Goal: Task Accomplishment & Management: Use online tool/utility

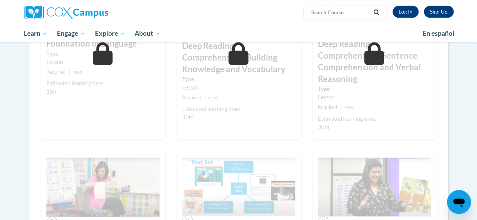
click at [393, 12] on div "Sign Up Log In" at bounding box center [420, 12] width 66 height 12
click at [409, 12] on link "Log In" at bounding box center [405, 12] width 26 height 12
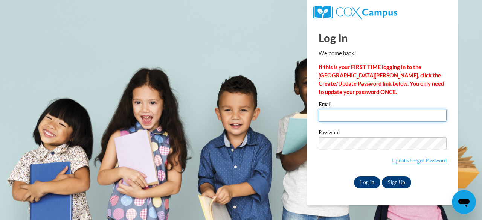
type input "andrea.irvin@banks.k12.ga.us"
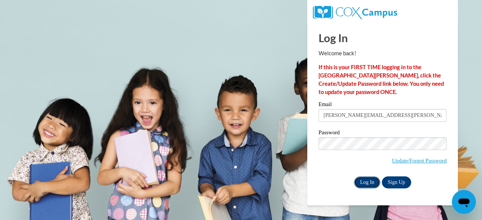
click at [356, 183] on input "Log In" at bounding box center [367, 183] width 26 height 12
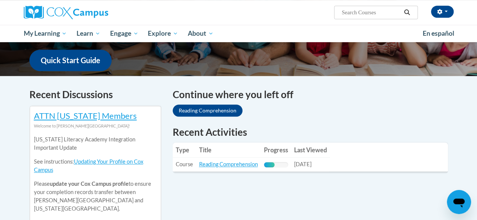
scroll to position [264, 0]
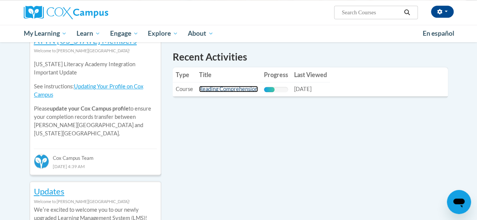
click at [218, 88] on link "Reading Comprehension" at bounding box center [228, 89] width 59 height 6
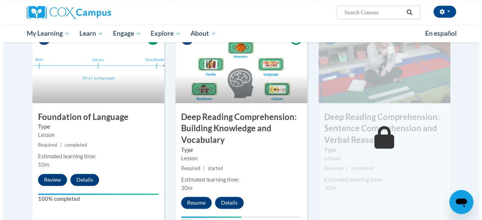
scroll to position [452, 0]
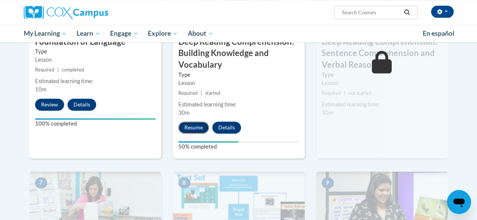
click at [191, 127] on button "Resume" at bounding box center [193, 128] width 31 height 12
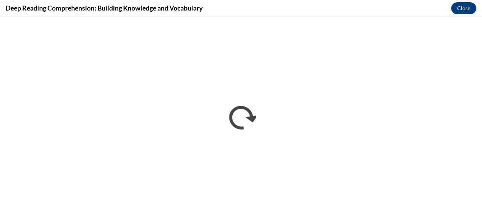
scroll to position [0, 0]
